Goal: Information Seeking & Learning: Learn about a topic

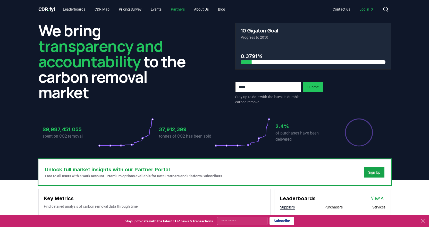
click at [186, 8] on link "Partners" at bounding box center [178, 9] width 22 height 9
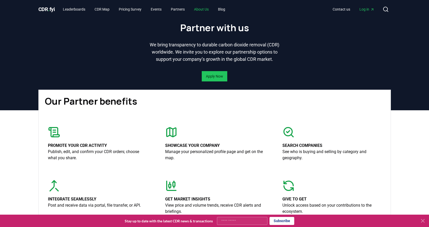
click at [211, 7] on link "About Us" at bounding box center [201, 9] width 23 height 9
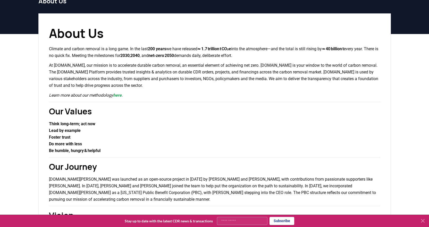
scroll to position [52, 0]
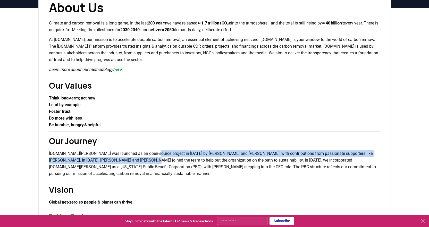
drag, startPoint x: 149, startPoint y: 156, endPoint x: 129, endPoint y: 158, distance: 20.2
click at [129, 158] on p "[DOMAIN_NAME][PERSON_NAME] was launched as an open-source project in [DATE] by …" at bounding box center [214, 163] width 331 height 27
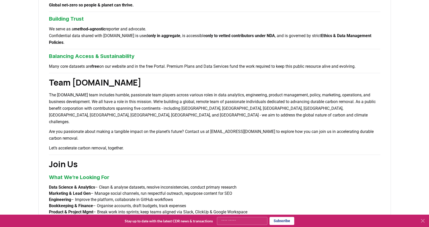
scroll to position [258, 0]
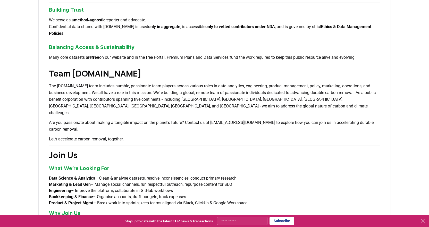
drag, startPoint x: 247, startPoint y: 168, endPoint x: 188, endPoint y: 178, distance: 59.1
click at [188, 178] on ul "Data Science & Analytics – Clean & analyse datasets, resolve inconsistencies, c…" at bounding box center [214, 190] width 331 height 31
click at [83, 194] on strong "Bookkeeping & Finance" at bounding box center [71, 196] width 44 height 5
click at [75, 159] on div "About Us Climate and carbon removal is a long game. In the last 200 years we ha…" at bounding box center [214, 35] width 353 height 508
click at [69, 188] on strong "Engineering" at bounding box center [60, 190] width 22 height 5
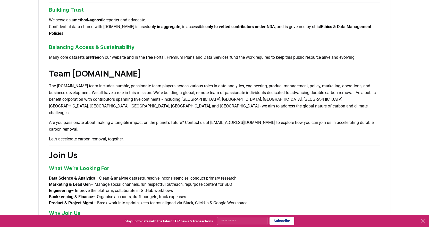
click at [67, 182] on strong "Marketing & Lead Gen" at bounding box center [70, 184] width 42 height 5
click at [59, 209] on h3 "Why Join Us" at bounding box center [214, 213] width 331 height 8
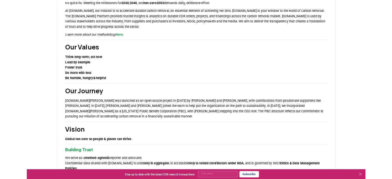
scroll to position [0, 0]
